Goal: Navigation & Orientation: Find specific page/section

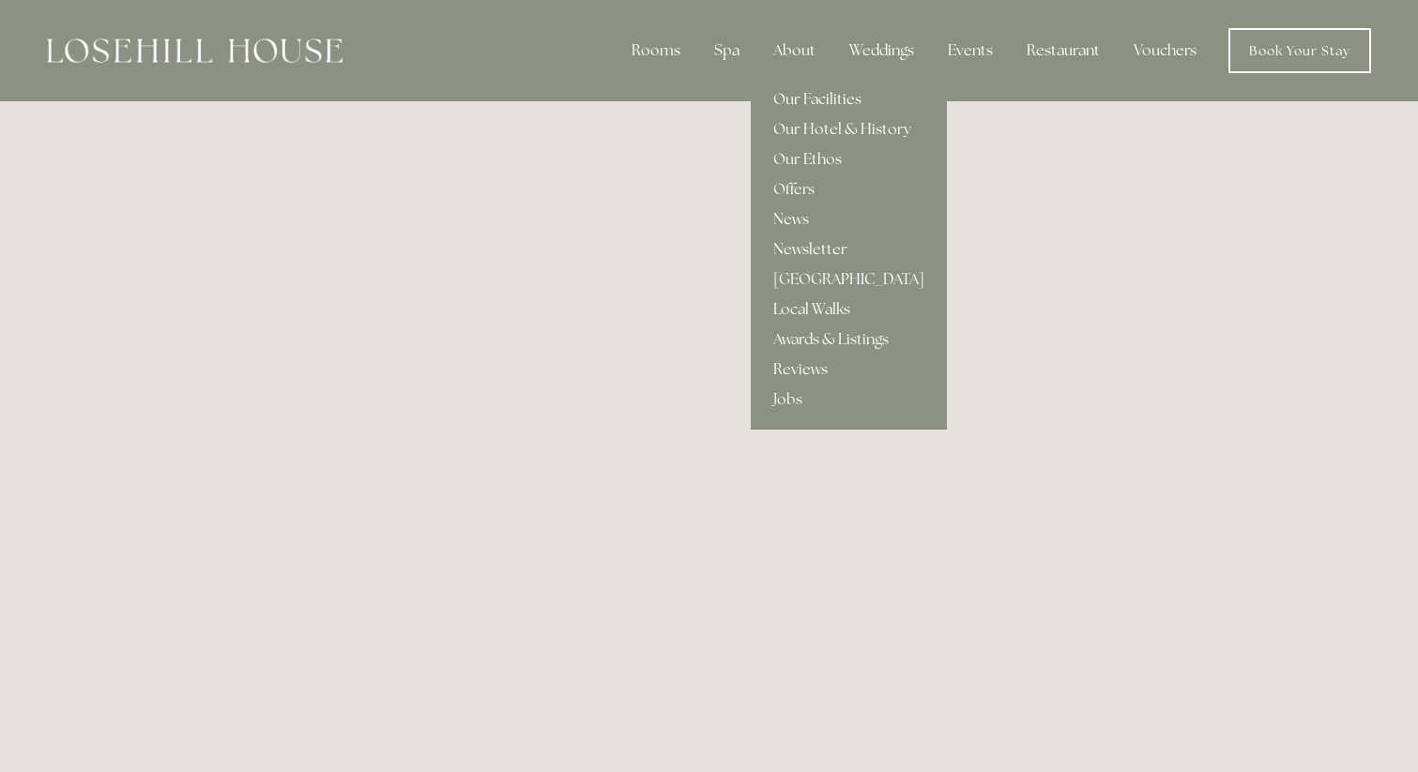
click at [817, 102] on link "Our Facilities" at bounding box center [849, 99] width 196 height 30
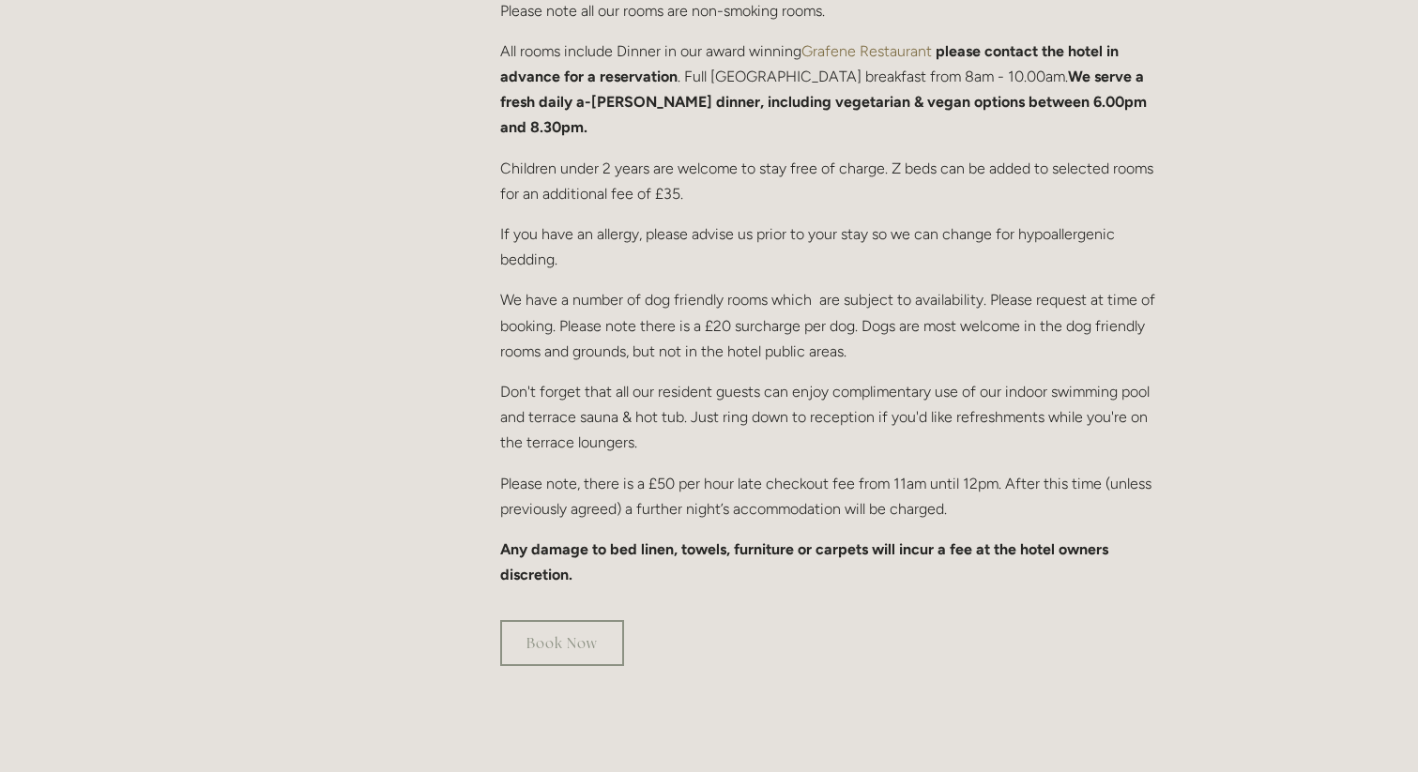
scroll to position [1020, 0]
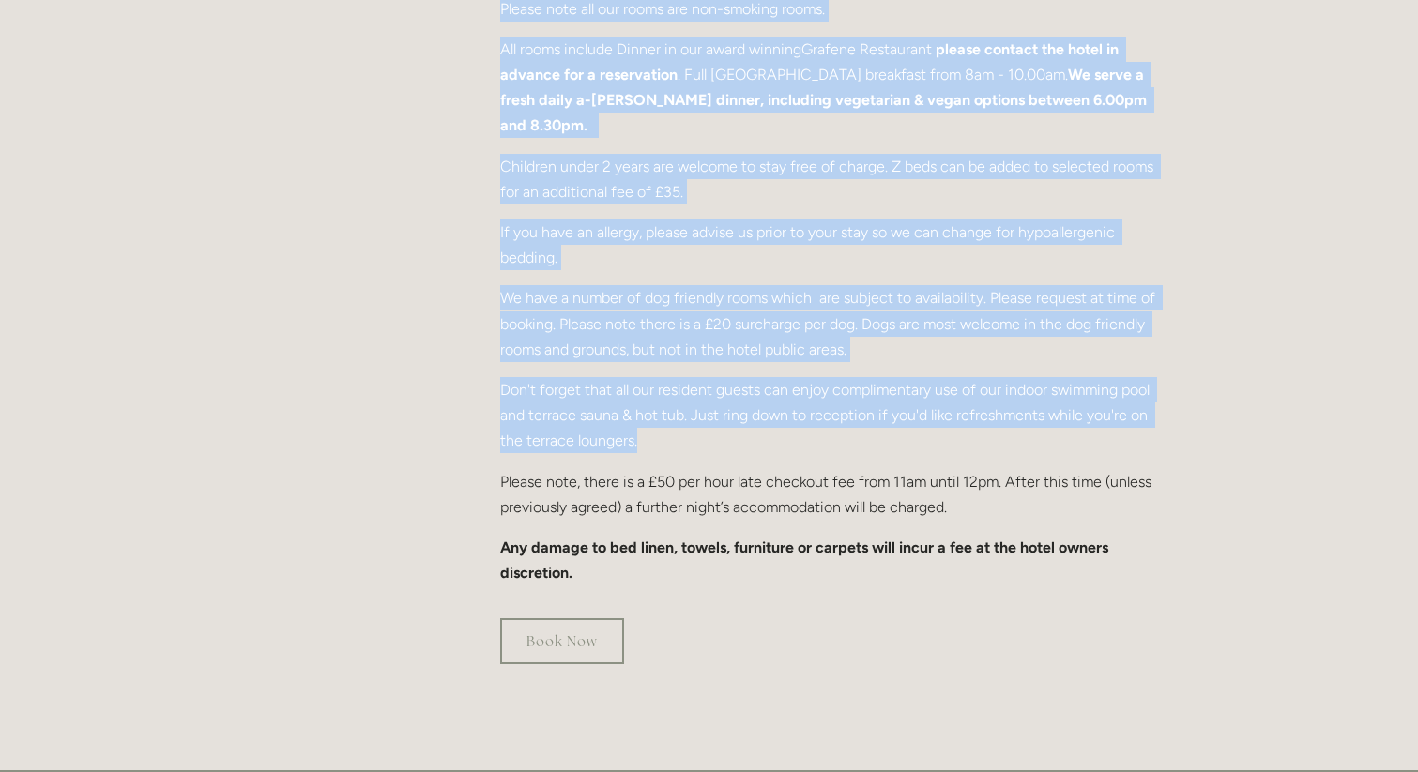
drag, startPoint x: 690, startPoint y: 426, endPoint x: 401, endPoint y: 331, distance: 305.0
click at [401, 331] on main "Rooms Rooms Your Stay Book a stay Offers Your Peak District Stay We are offerin…" at bounding box center [709, 72] width 957 height 1396
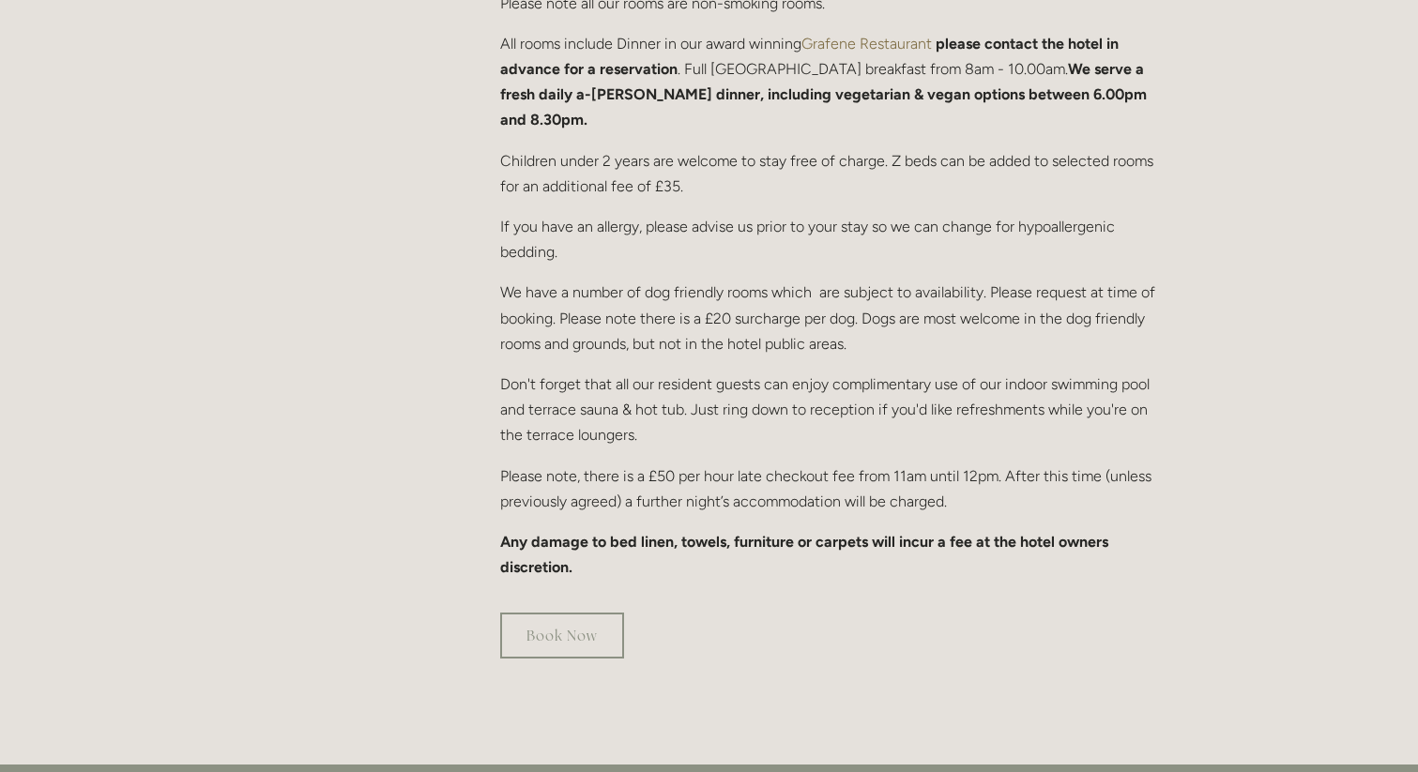
click at [404, 350] on html "Rooms Rooms Your Stay Book a stay Offers Spa Spa About" at bounding box center [709, 430] width 1418 height 2910
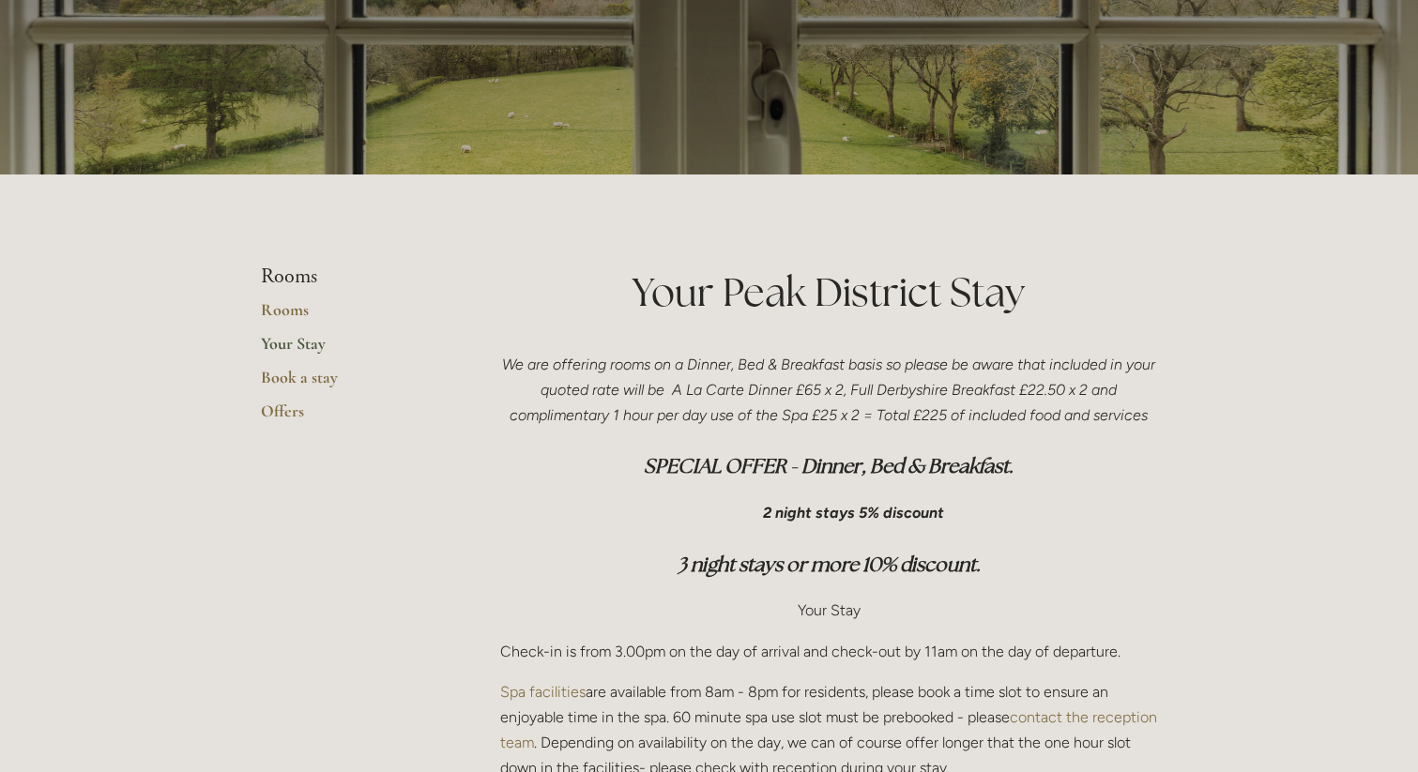
scroll to position [0, 0]
